Goal: Task Accomplishment & Management: Use online tool/utility

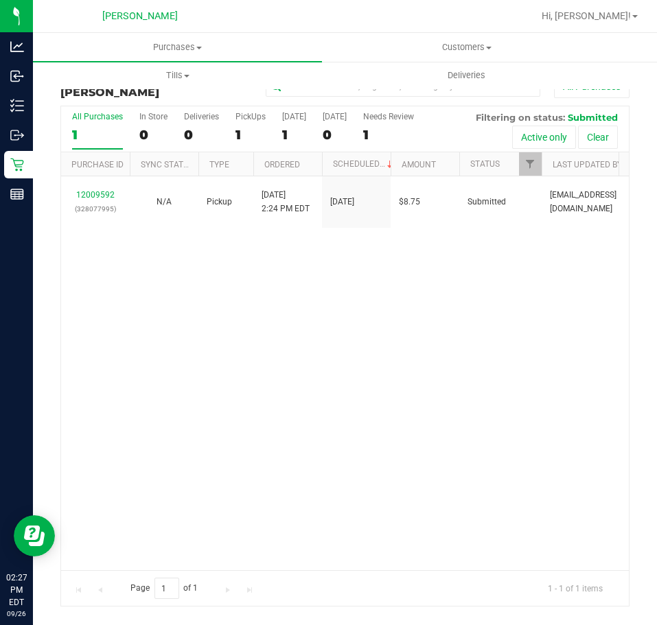
drag, startPoint x: 392, startPoint y: 248, endPoint x: 396, endPoint y: 237, distance: 11.7
click at [392, 248] on div "12009592 (328077995) N/A Pickup [DATE] 2:24 PM EDT 9/26/2025 $8.75 Submitted [E…" at bounding box center [345, 373] width 568 height 394
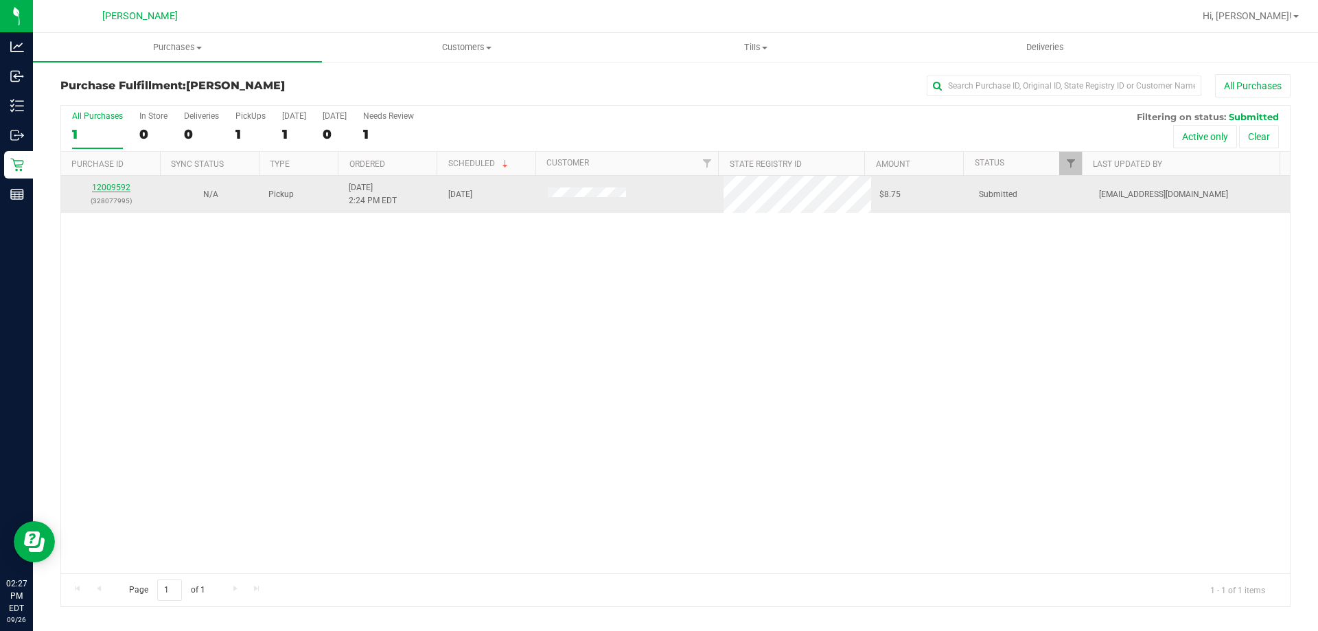
click at [110, 185] on link "12009592" at bounding box center [111, 188] width 38 height 10
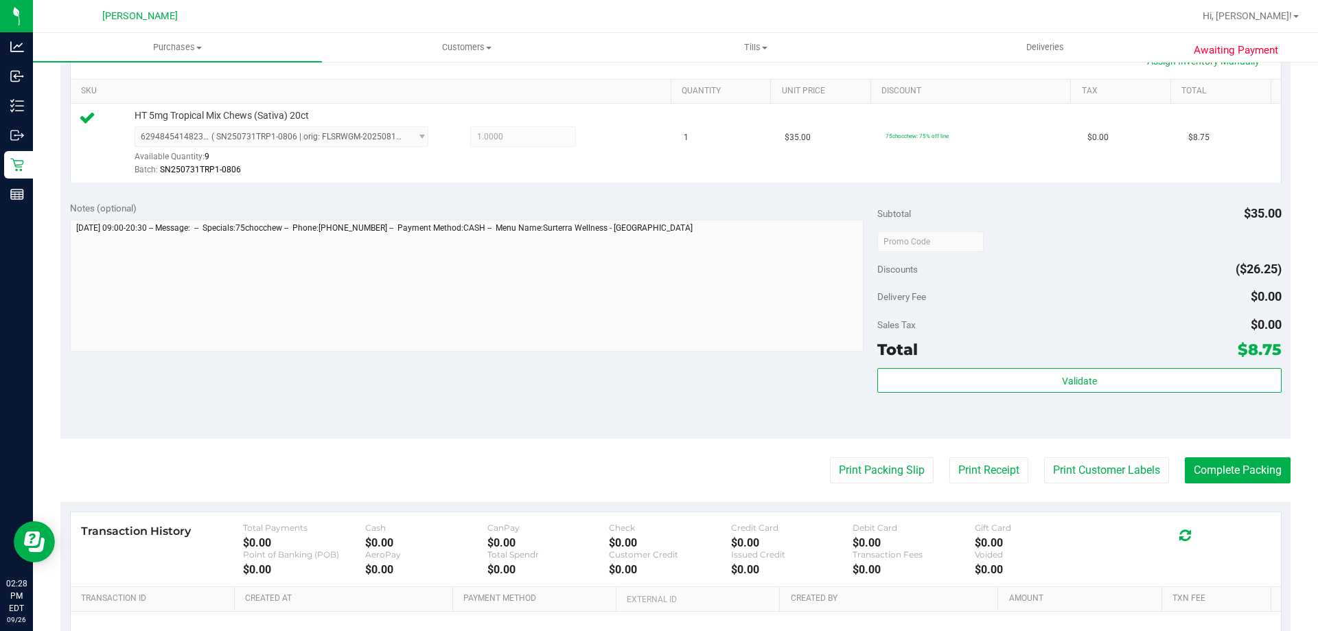
scroll to position [412, 0]
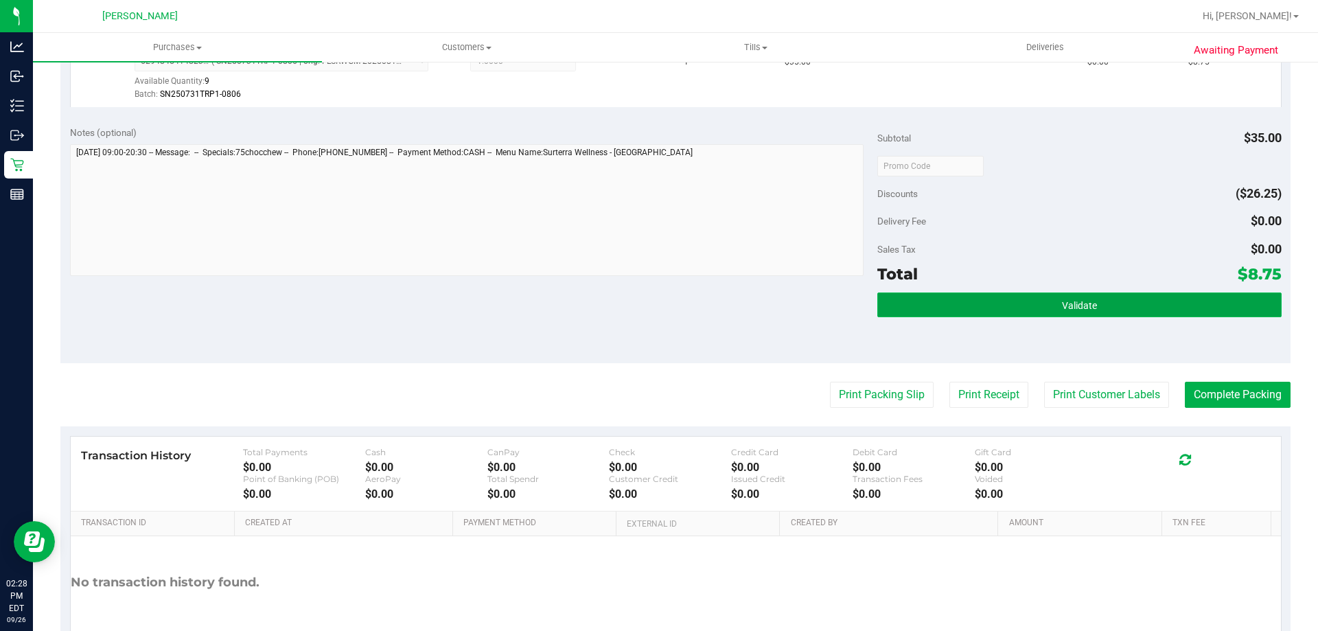
click at [656, 294] on button "Validate" at bounding box center [1079, 304] width 404 height 25
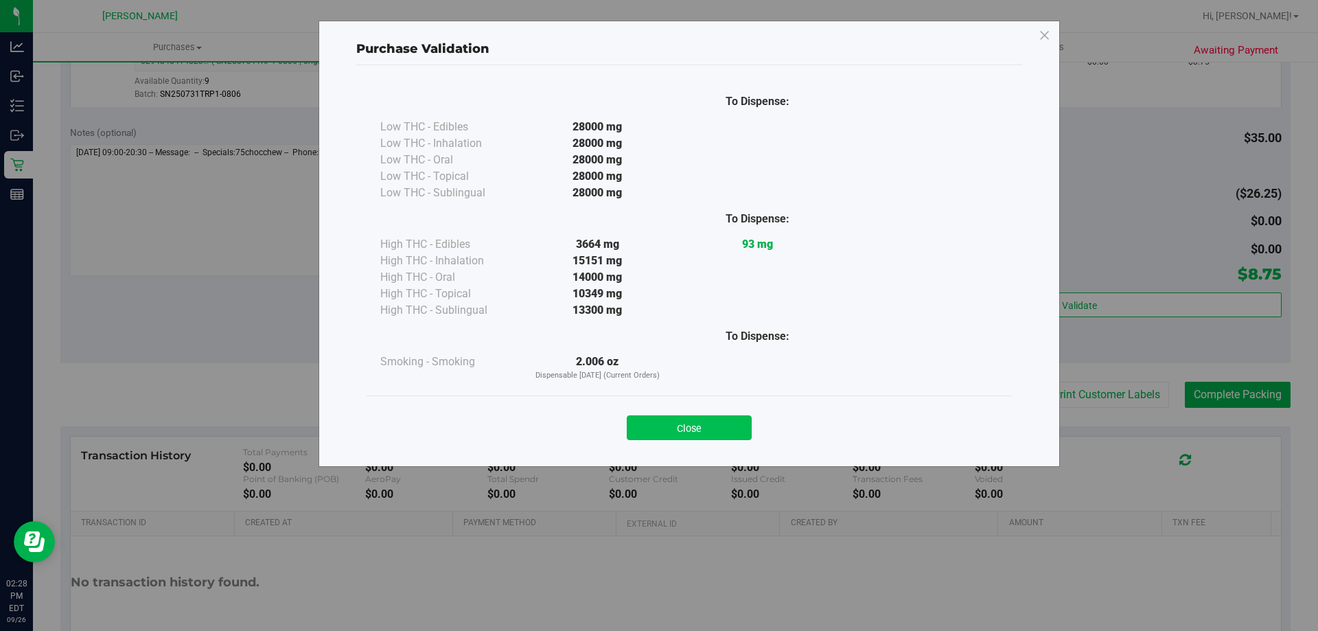
click at [656, 430] on button "Close" at bounding box center [689, 427] width 125 height 25
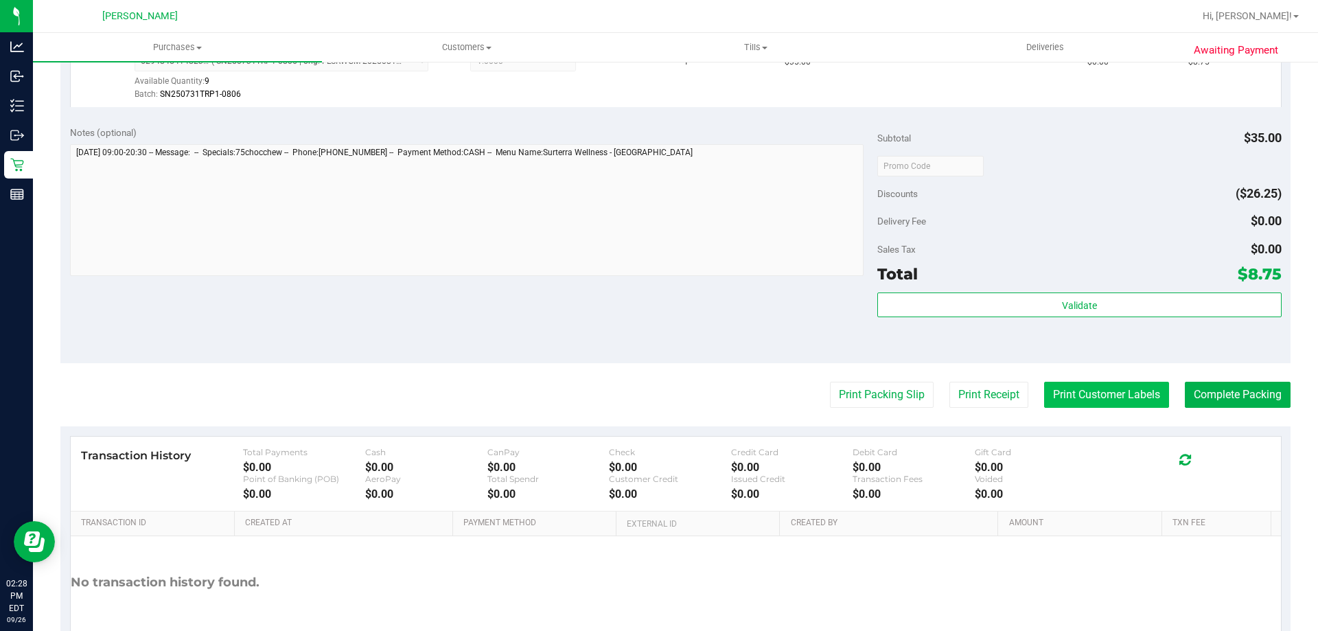
click at [656, 402] on button "Print Customer Labels" at bounding box center [1106, 395] width 125 height 26
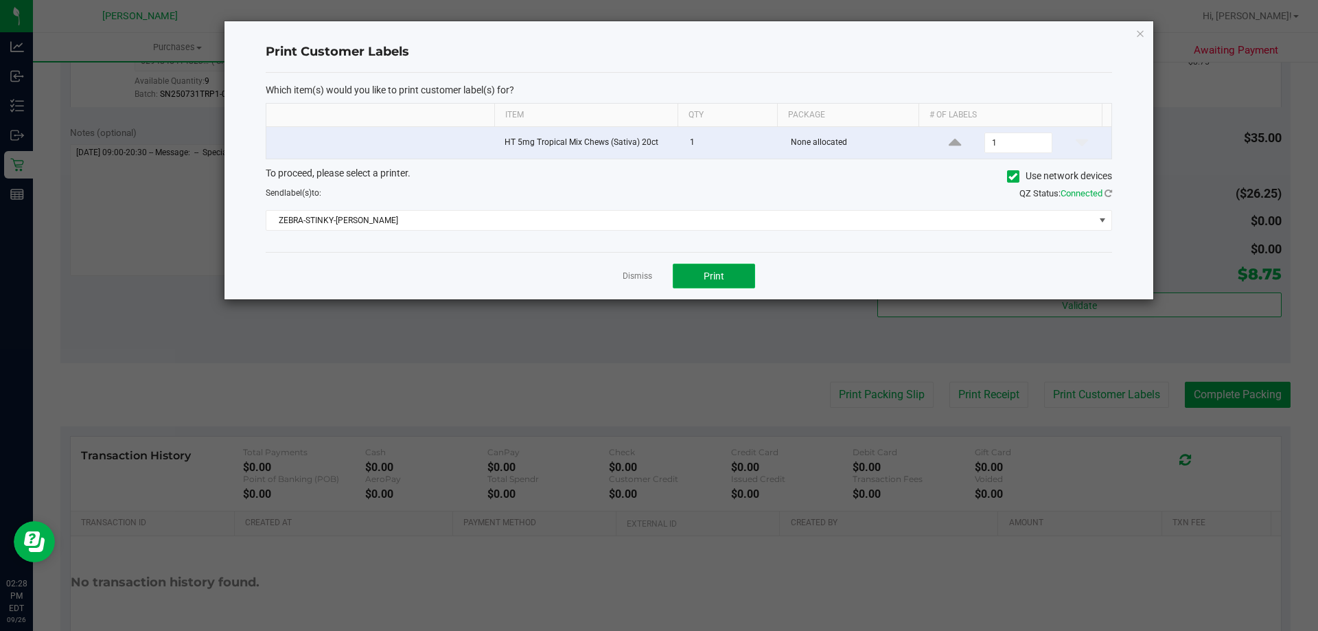
click at [656, 285] on button "Print" at bounding box center [714, 276] width 82 height 25
click at [629, 272] on link "Dismiss" at bounding box center [637, 276] width 30 height 12
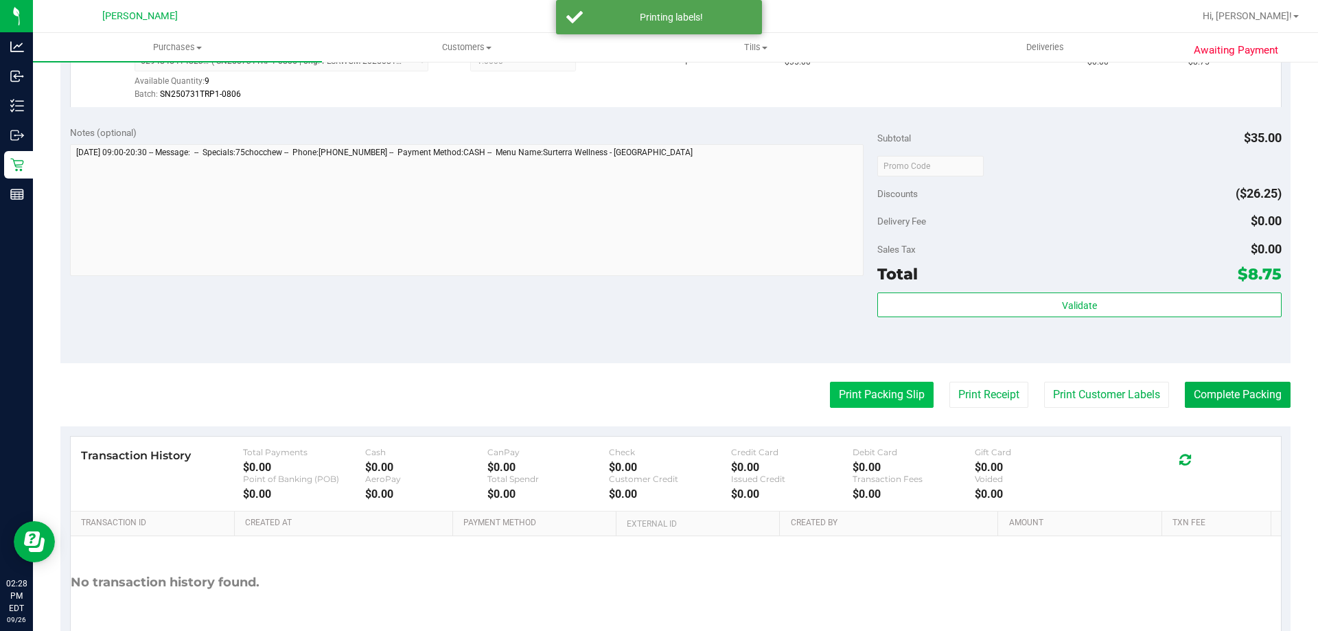
click at [656, 388] on button "Print Packing Slip" at bounding box center [882, 395] width 104 height 26
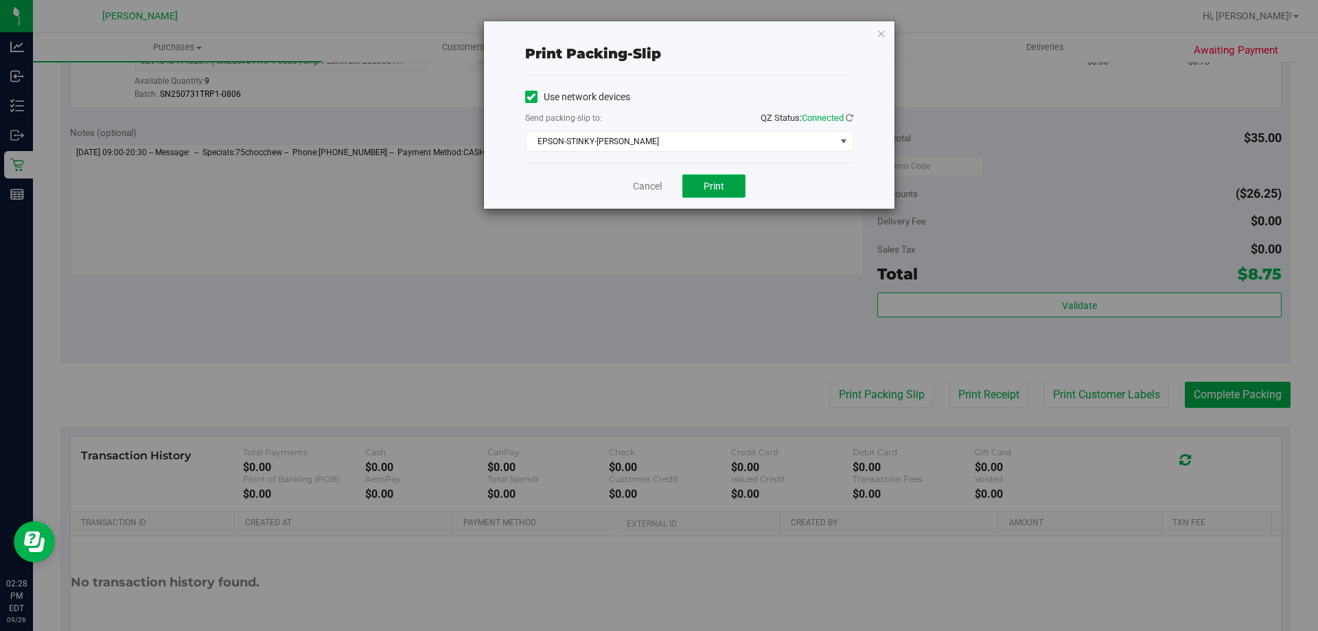
click at [656, 178] on button "Print" at bounding box center [713, 185] width 63 height 23
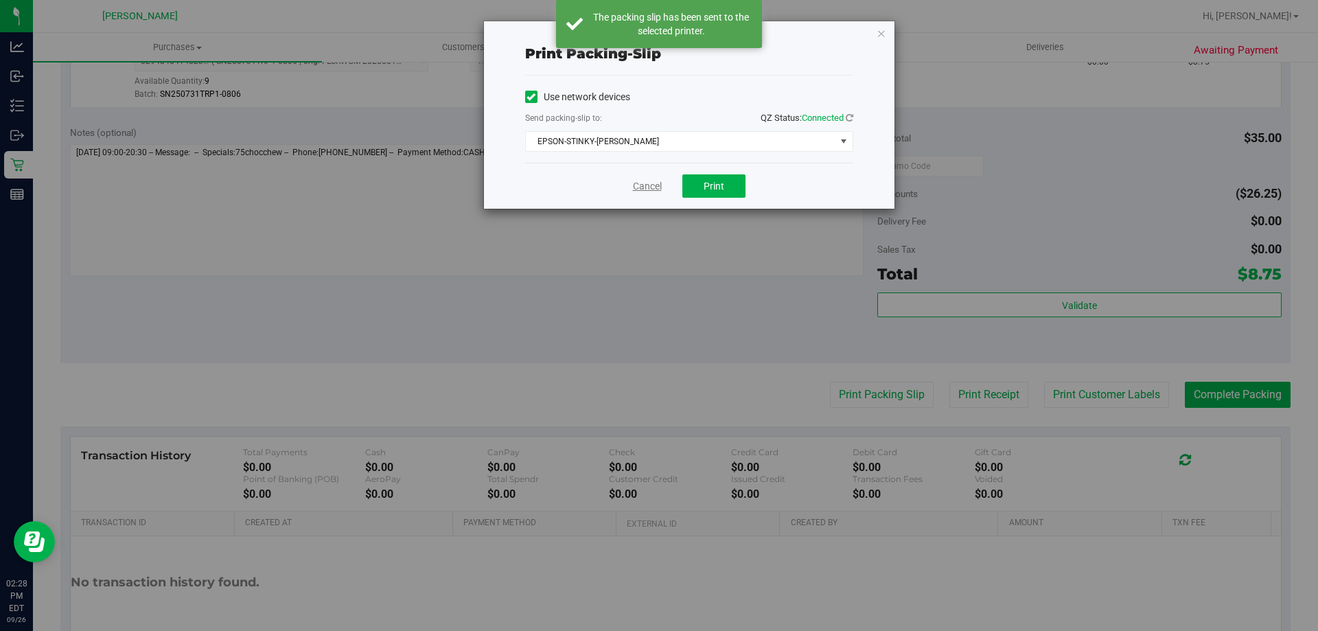
click at [633, 185] on link "Cancel" at bounding box center [647, 186] width 29 height 14
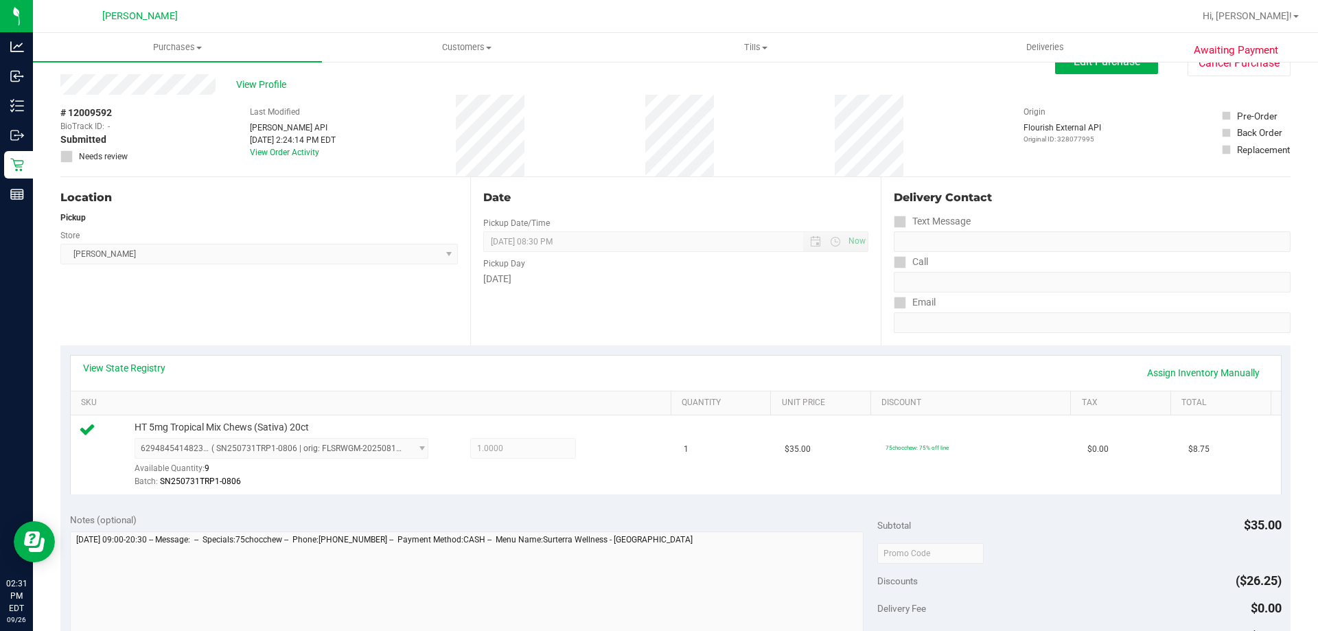
scroll to position [0, 0]
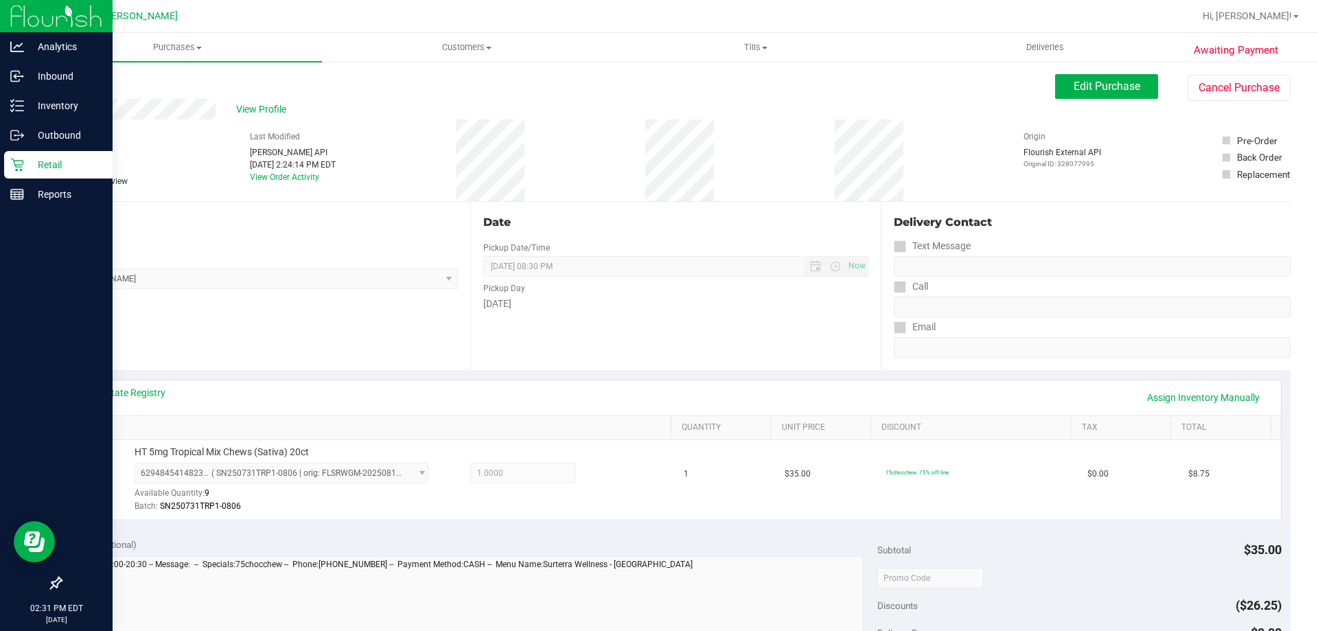
click at [40, 154] on div "Retail" at bounding box center [58, 164] width 108 height 27
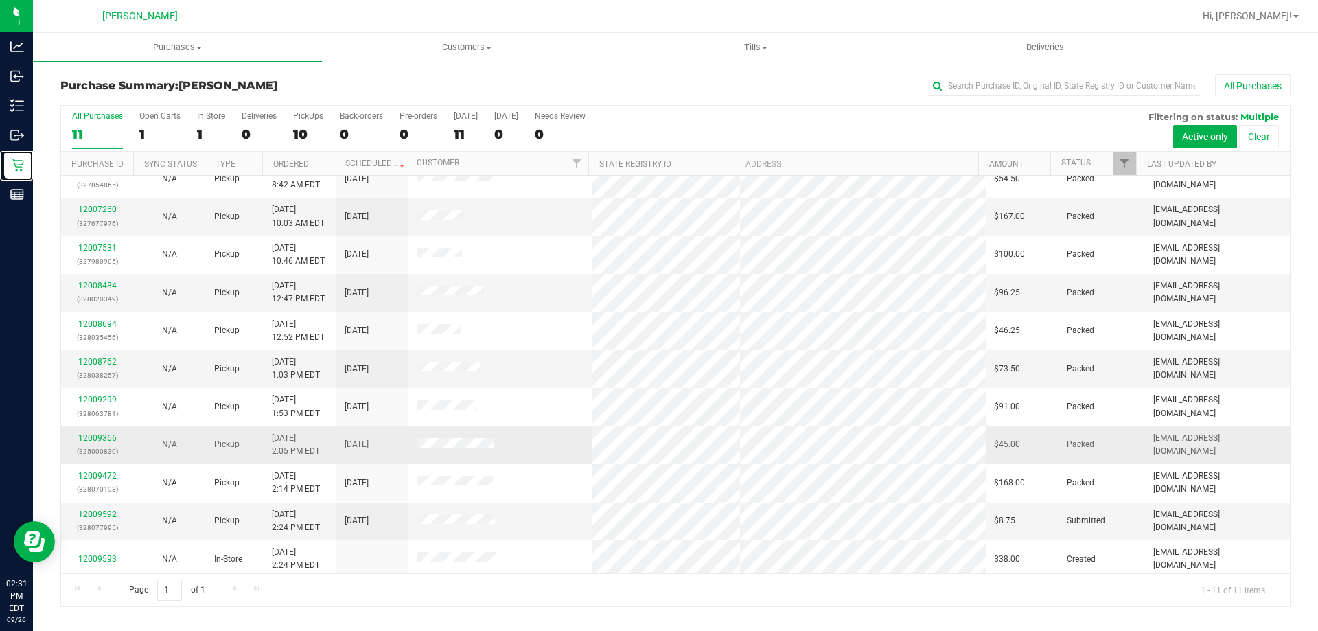
scroll to position [20, 0]
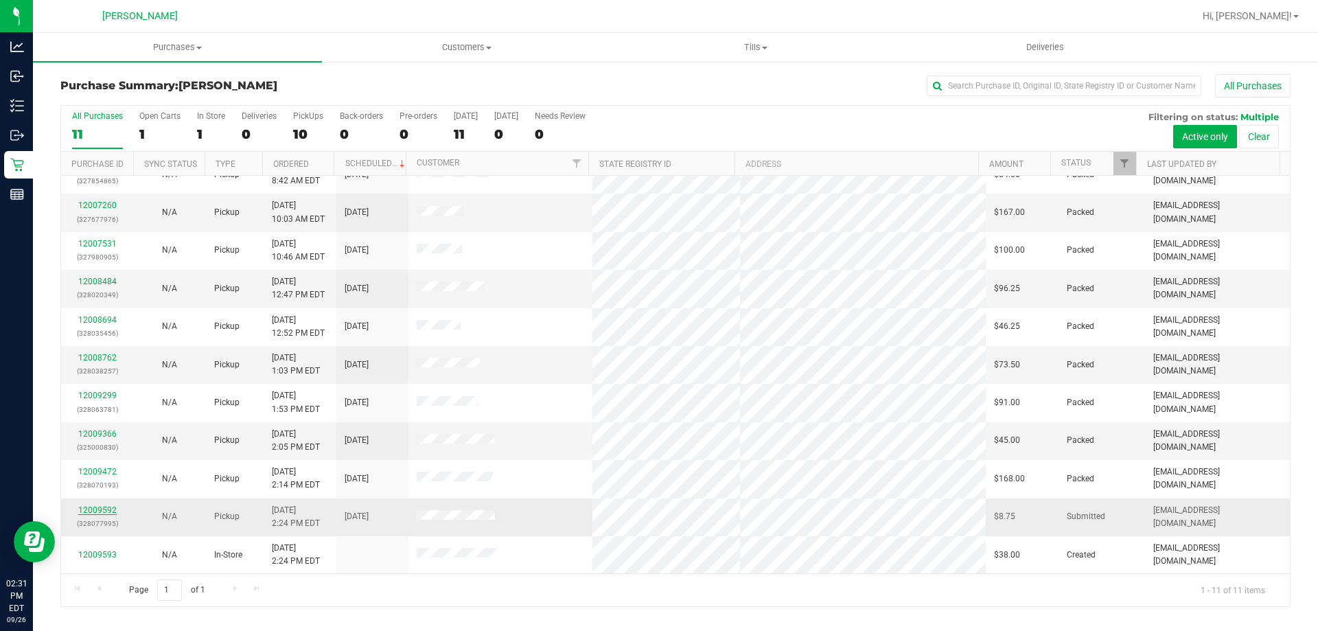
click at [105, 505] on link "12009592" at bounding box center [97, 510] width 38 height 10
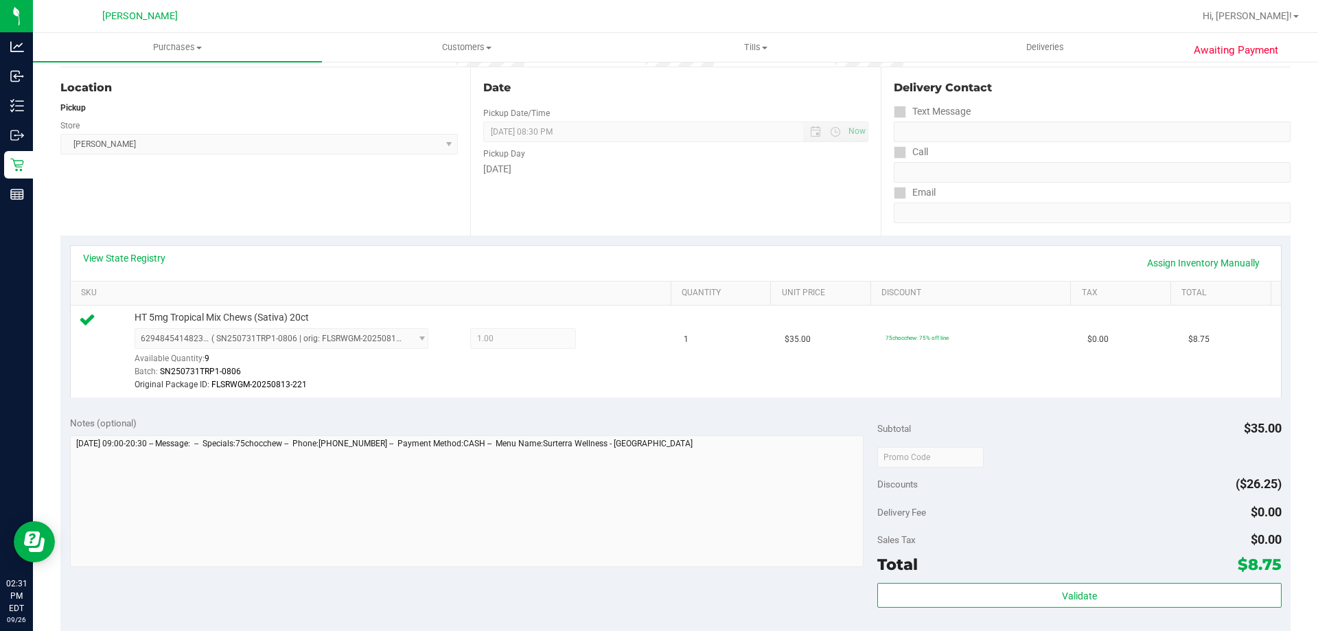
scroll to position [275, 0]
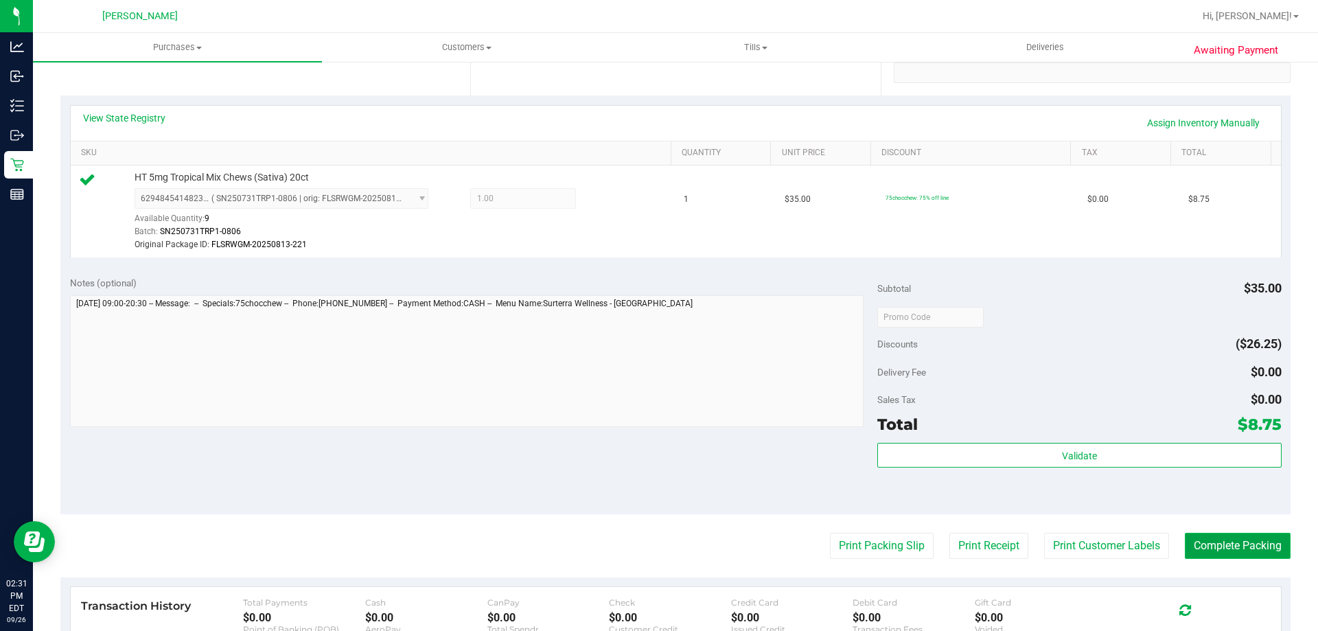
click at [656, 541] on button "Complete Packing" at bounding box center [1238, 546] width 106 height 26
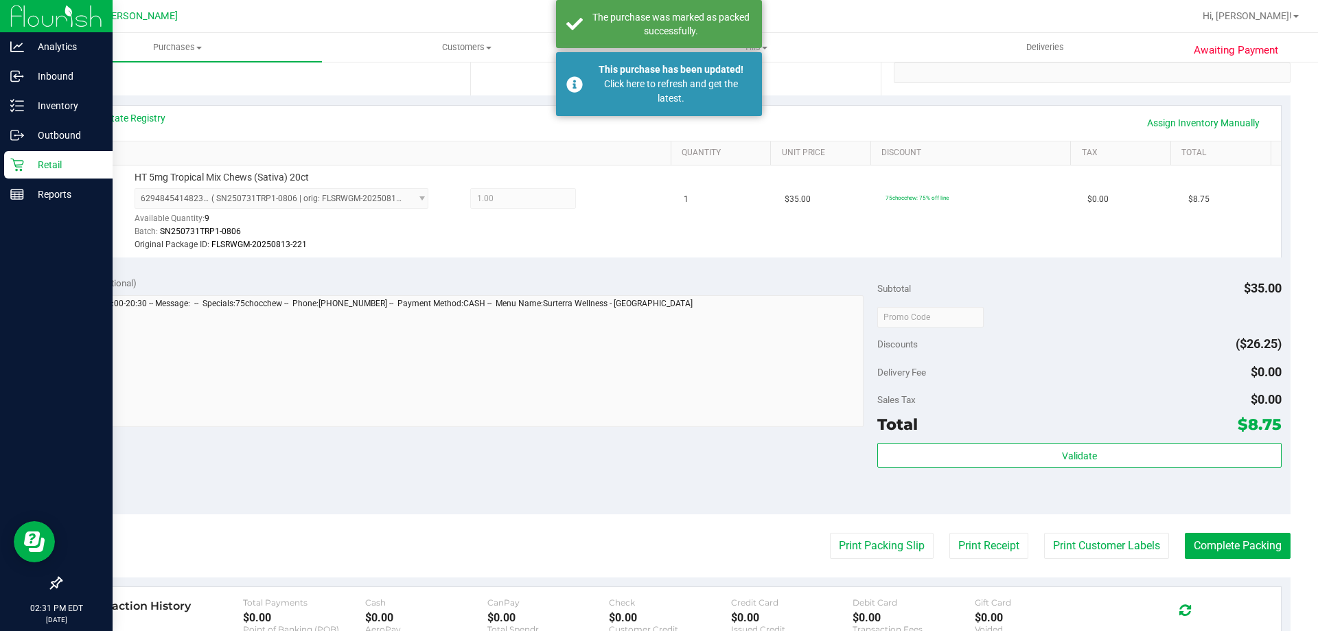
click at [15, 159] on icon at bounding box center [17, 165] width 14 height 14
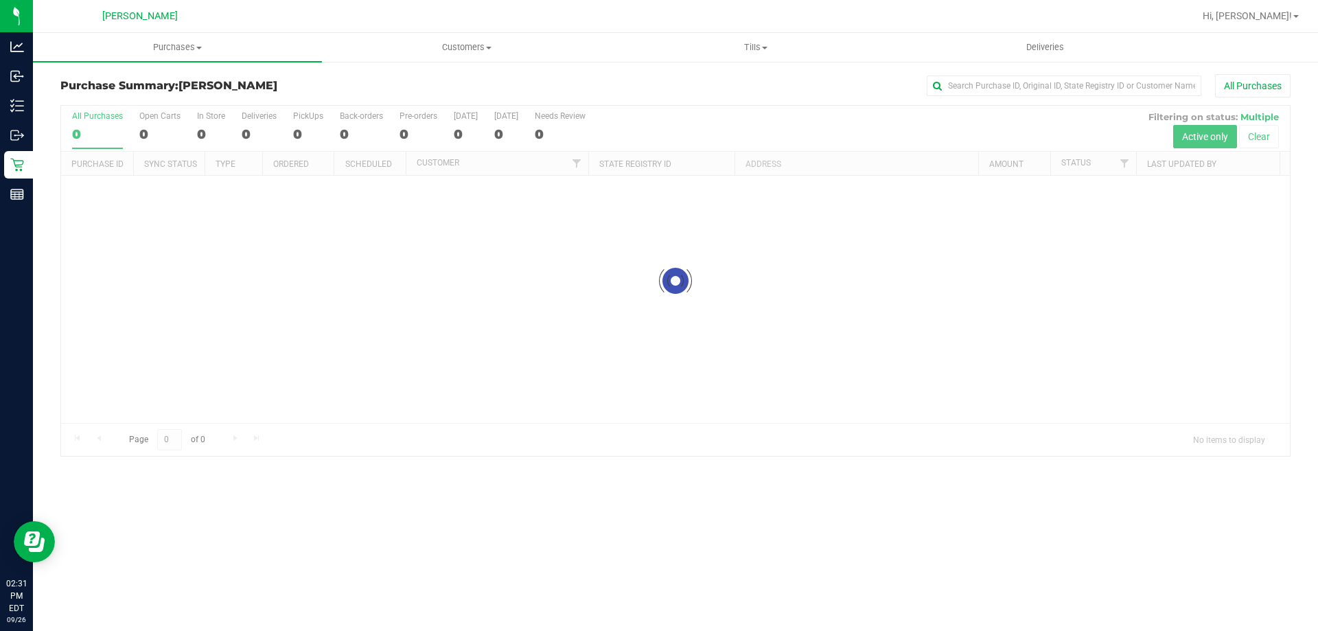
click at [454, 82] on h3 "Purchase Summary: [GEOGRAPHIC_DATA][PERSON_NAME]" at bounding box center [265, 86] width 410 height 12
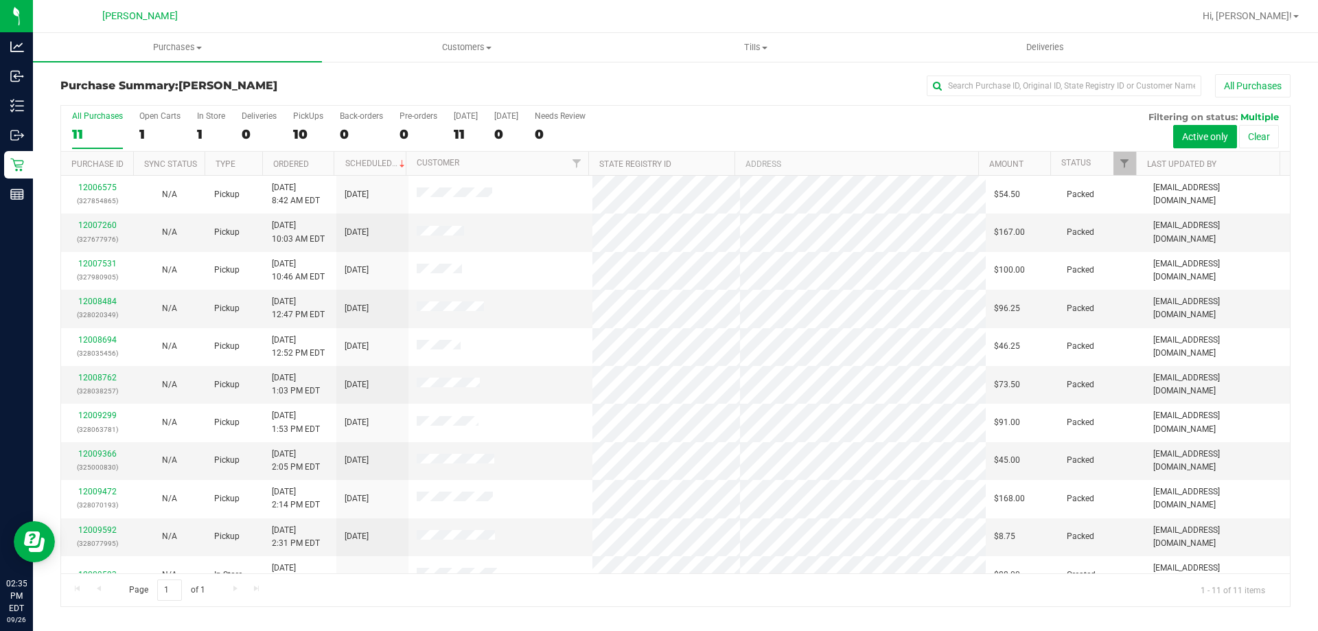
click at [563, 23] on div at bounding box center [720, 16] width 948 height 27
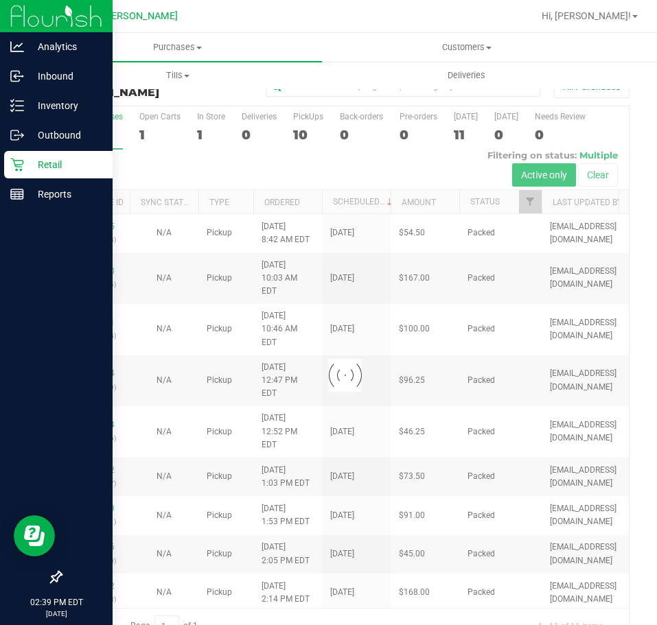
click at [27, 168] on p "Retail" at bounding box center [65, 164] width 82 height 16
click at [21, 104] on icon at bounding box center [17, 106] width 14 height 14
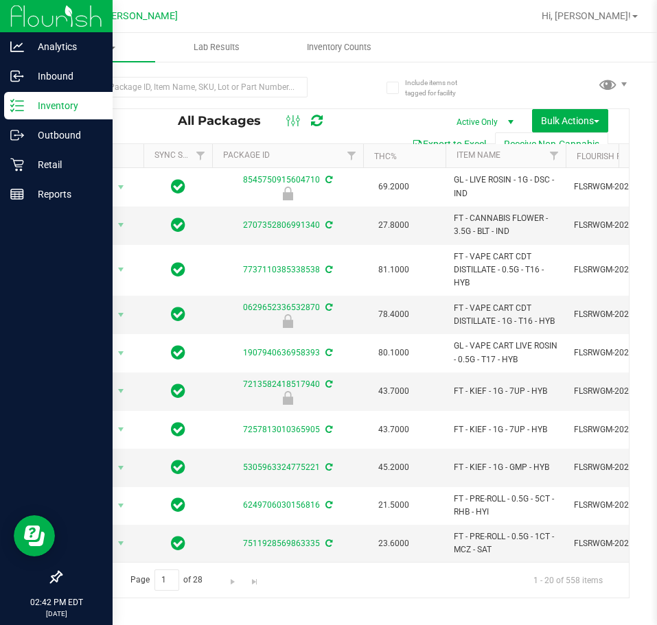
click at [428, 23] on div at bounding box center [389, 16] width 287 height 27
